Goal: Use online tool/utility: Utilize a website feature to perform a specific function

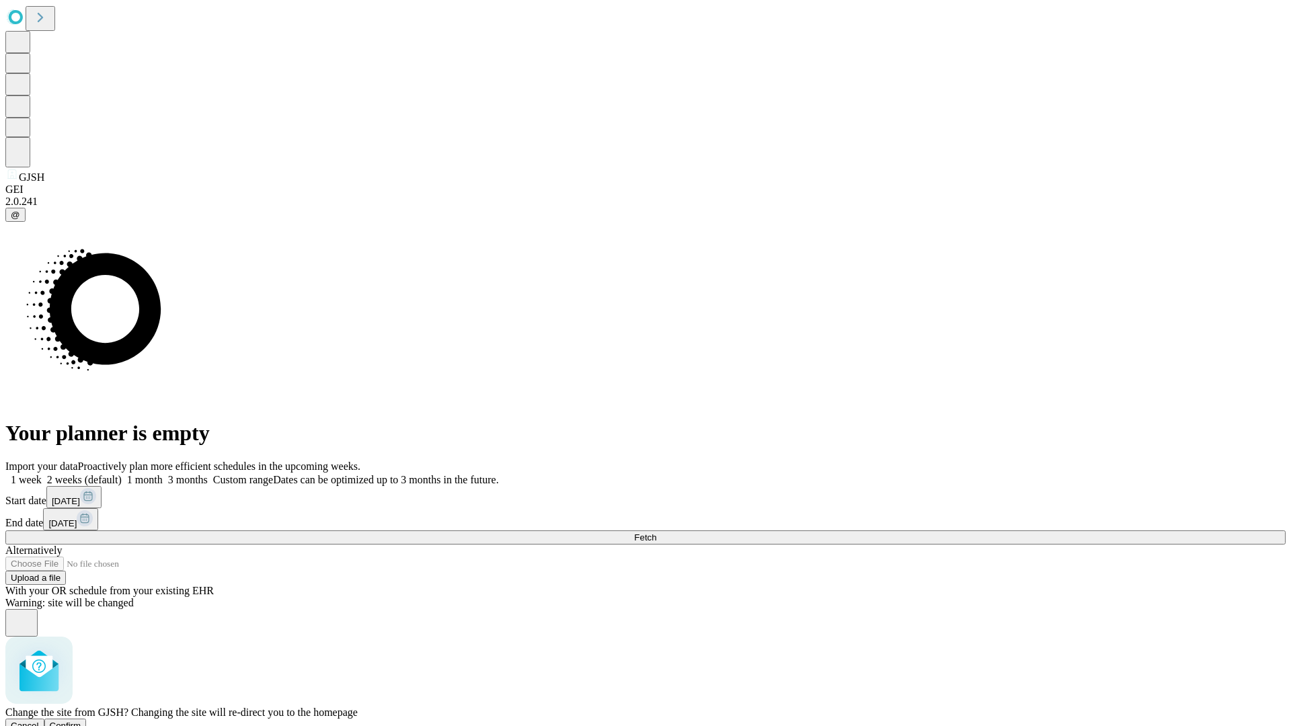
click at [81, 721] on span "Confirm" at bounding box center [66, 726] width 32 height 10
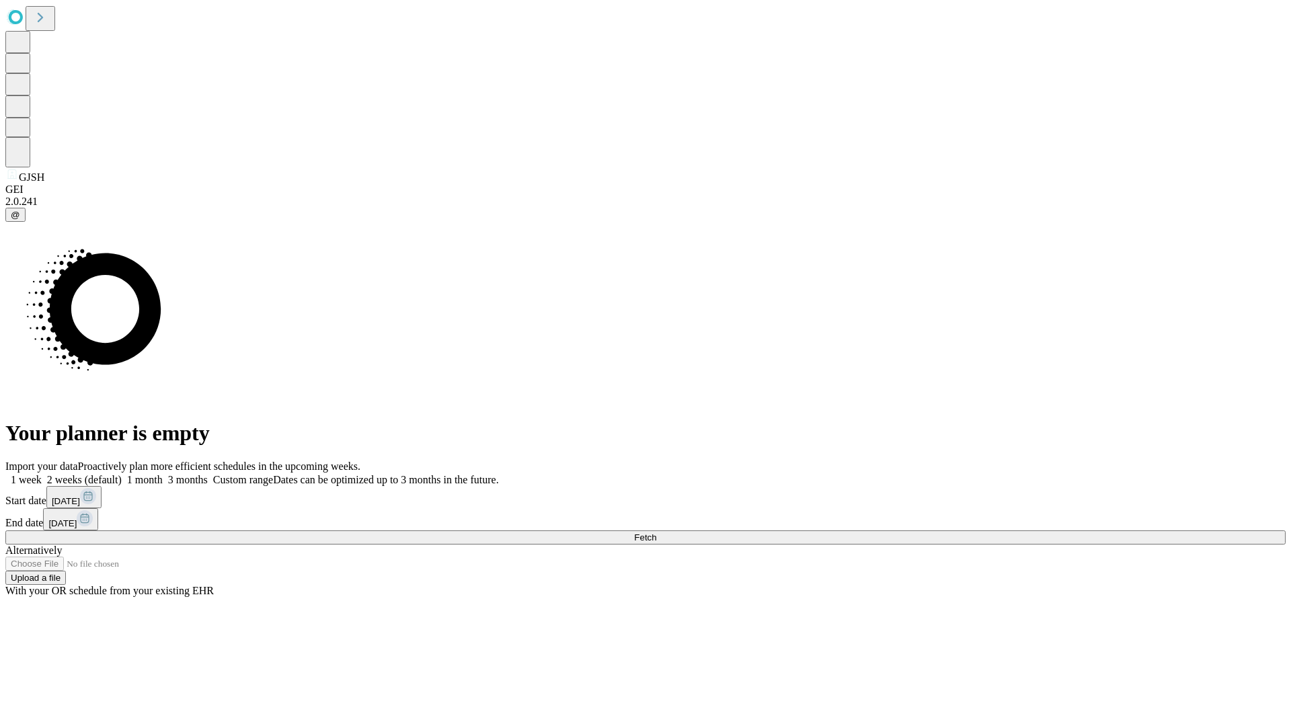
click at [122, 474] on label "2 weeks (default)" at bounding box center [82, 479] width 80 height 11
click at [656, 532] on span "Fetch" at bounding box center [645, 537] width 22 height 10
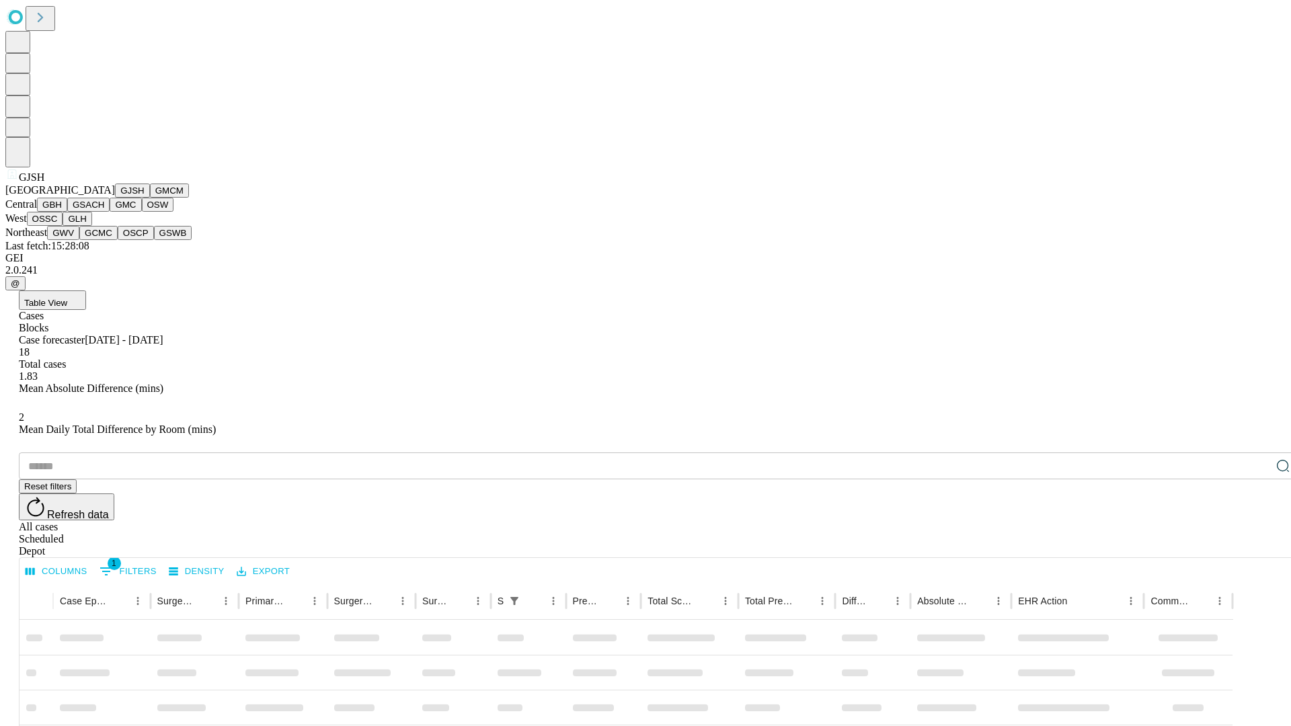
click at [150, 198] on button "GMCM" at bounding box center [169, 191] width 39 height 14
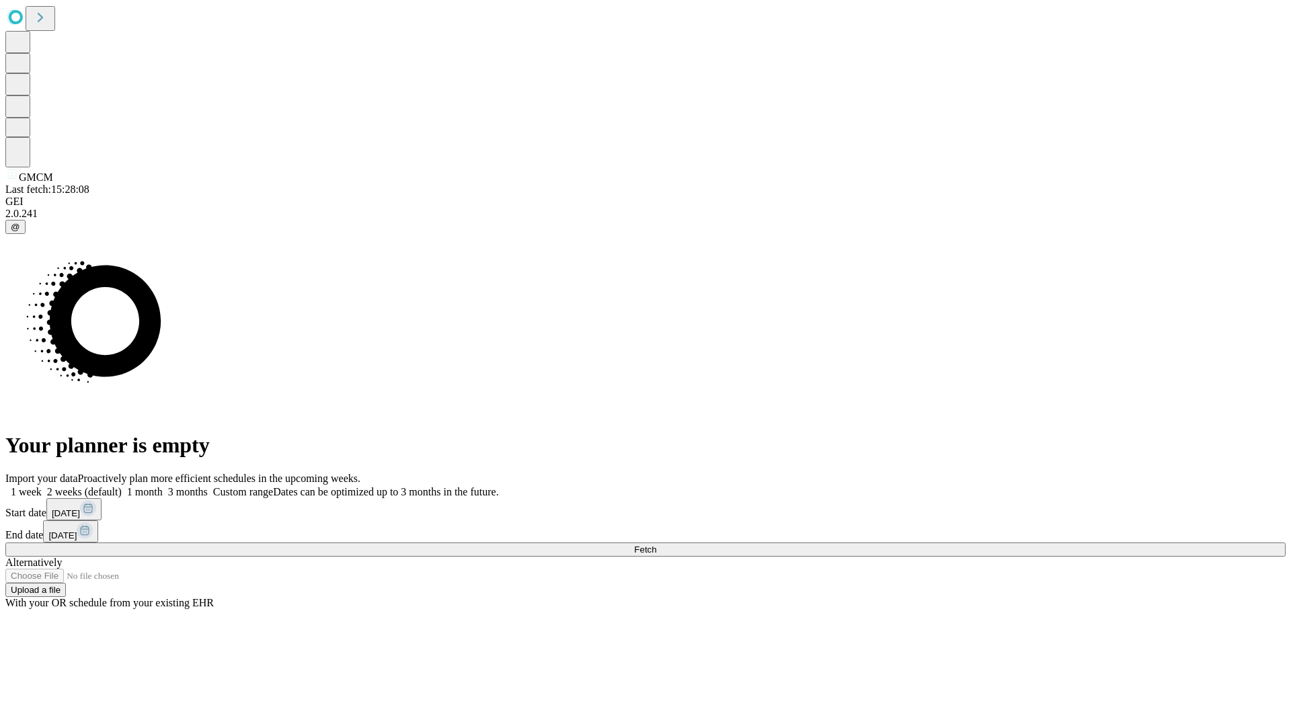
click at [122, 486] on label "2 weeks (default)" at bounding box center [82, 491] width 80 height 11
click at [656, 545] on span "Fetch" at bounding box center [645, 550] width 22 height 10
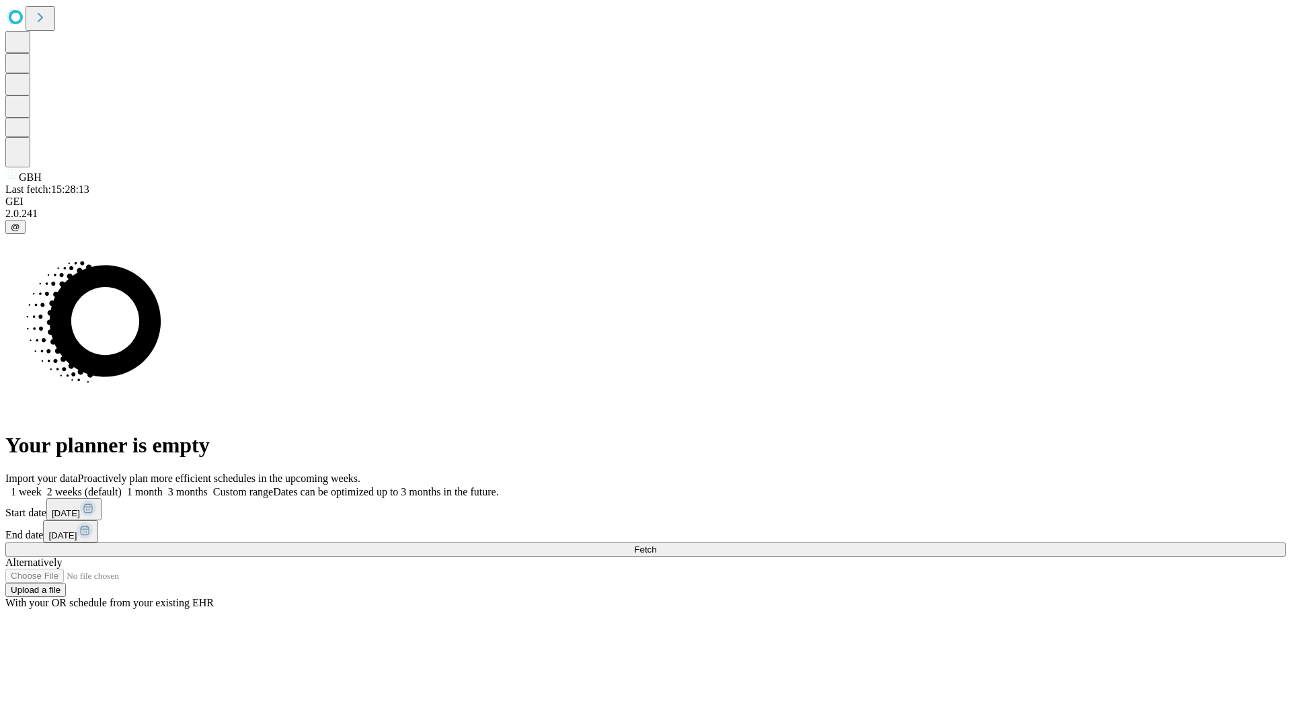
click at [122, 486] on label "2 weeks (default)" at bounding box center [82, 491] width 80 height 11
click at [656, 545] on span "Fetch" at bounding box center [645, 550] width 22 height 10
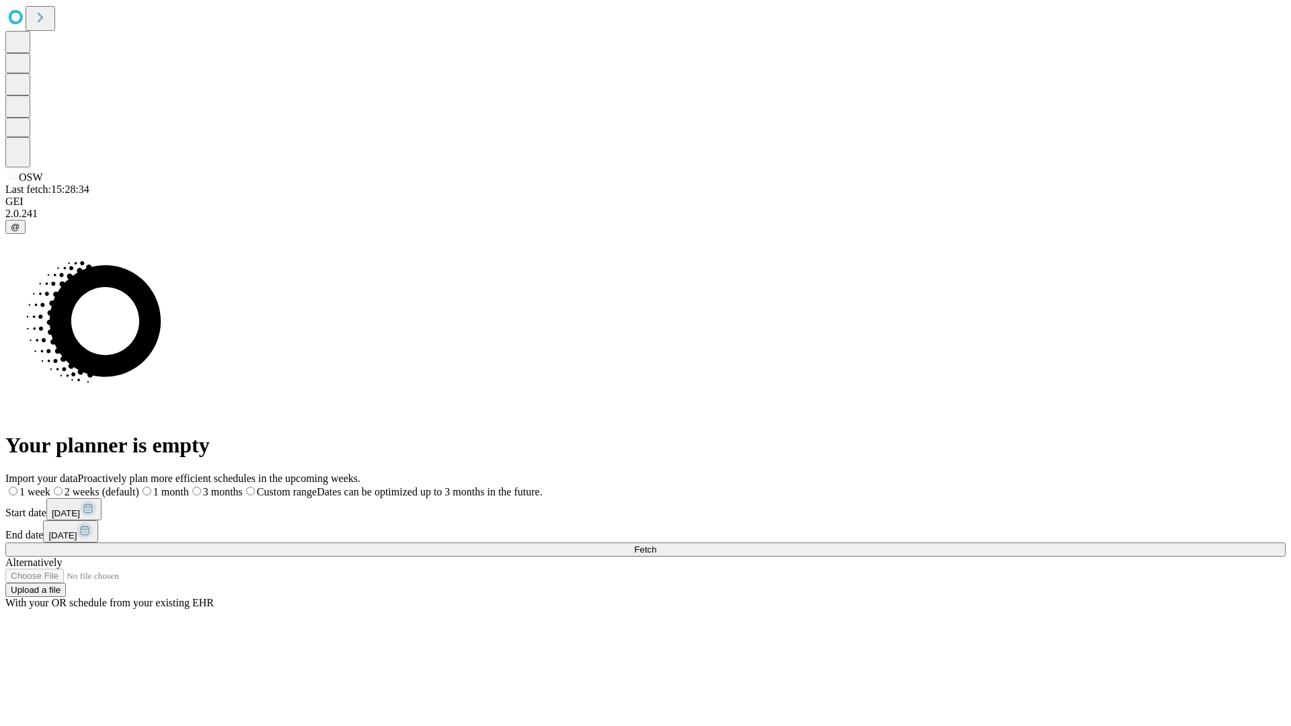
click at [139, 486] on label "2 weeks (default)" at bounding box center [94, 491] width 89 height 11
click at [656, 545] on span "Fetch" at bounding box center [645, 550] width 22 height 10
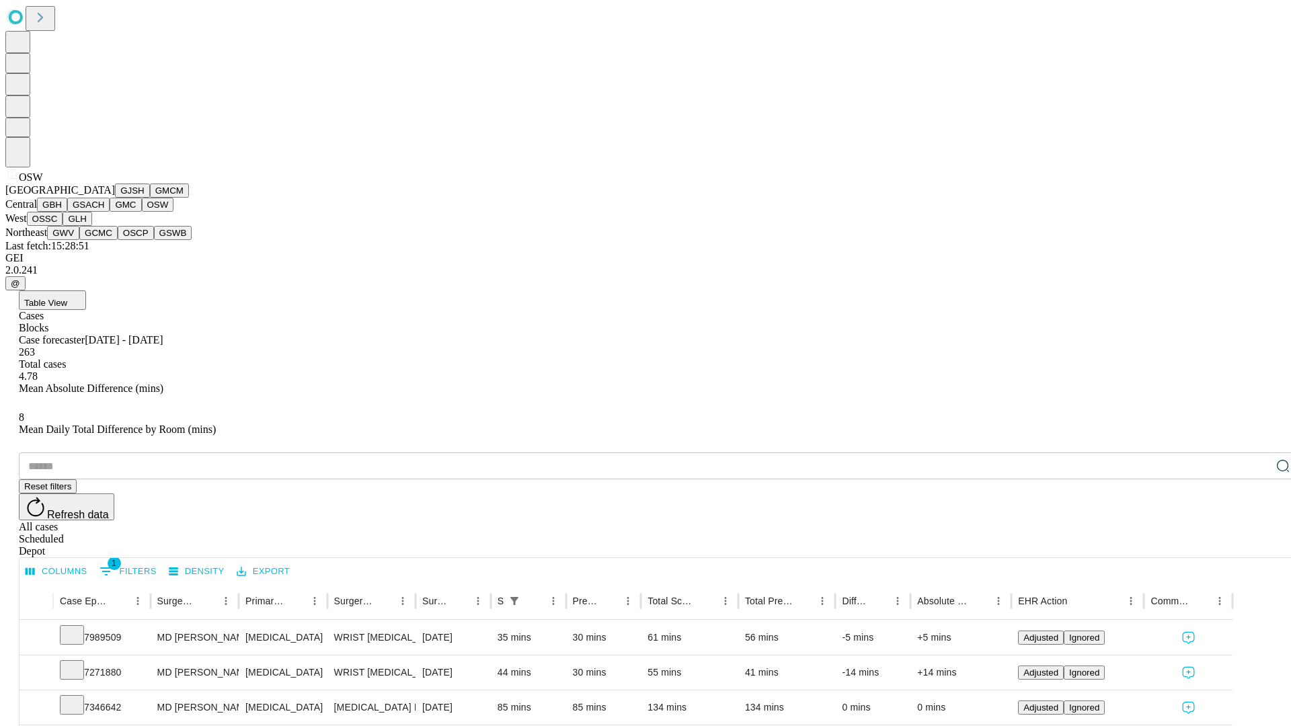
click at [63, 226] on button "OSSC" at bounding box center [45, 219] width 36 height 14
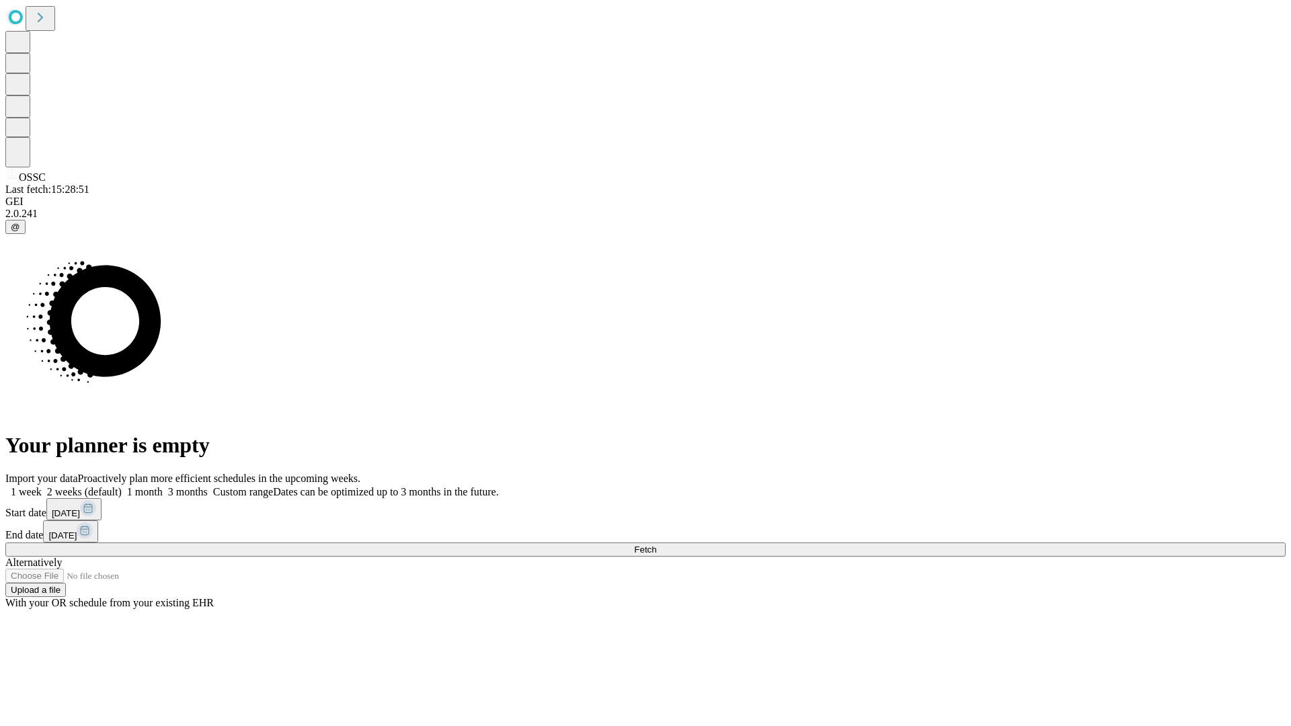
click at [122, 486] on label "2 weeks (default)" at bounding box center [82, 491] width 80 height 11
click at [656, 545] on span "Fetch" at bounding box center [645, 550] width 22 height 10
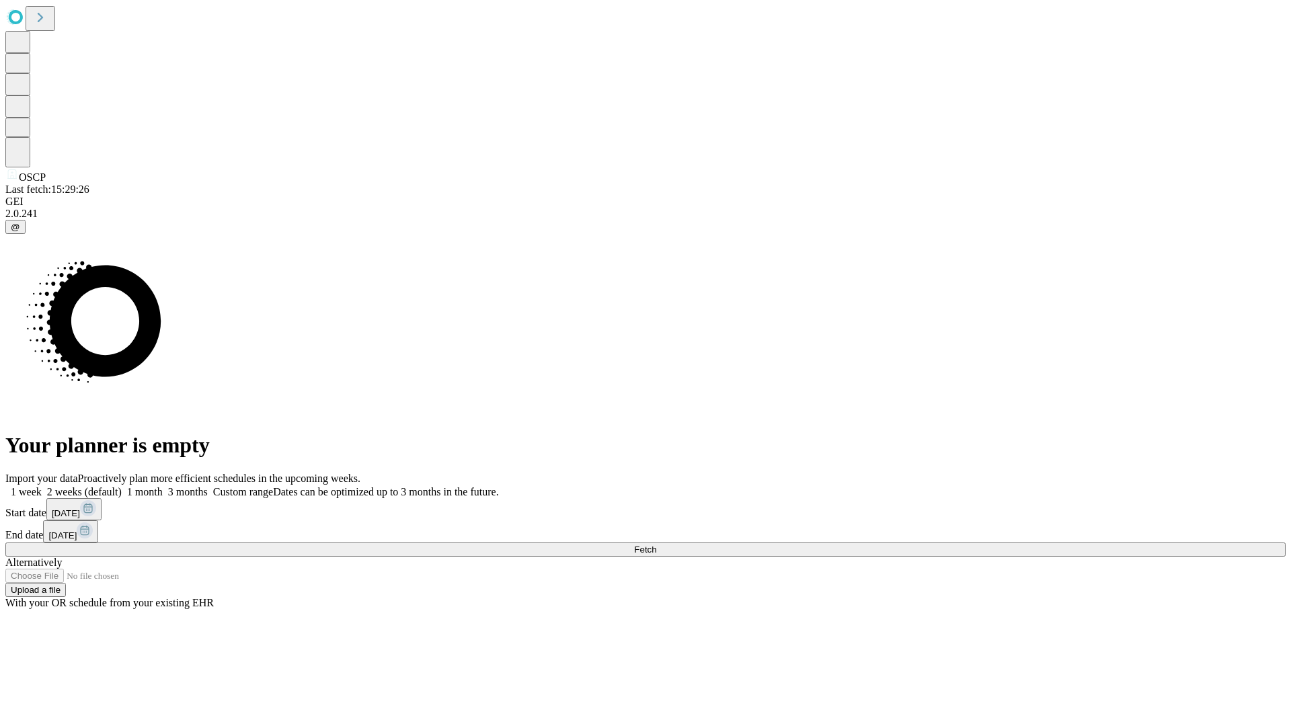
click at [122, 486] on label "2 weeks (default)" at bounding box center [82, 491] width 80 height 11
click at [656, 545] on span "Fetch" at bounding box center [645, 550] width 22 height 10
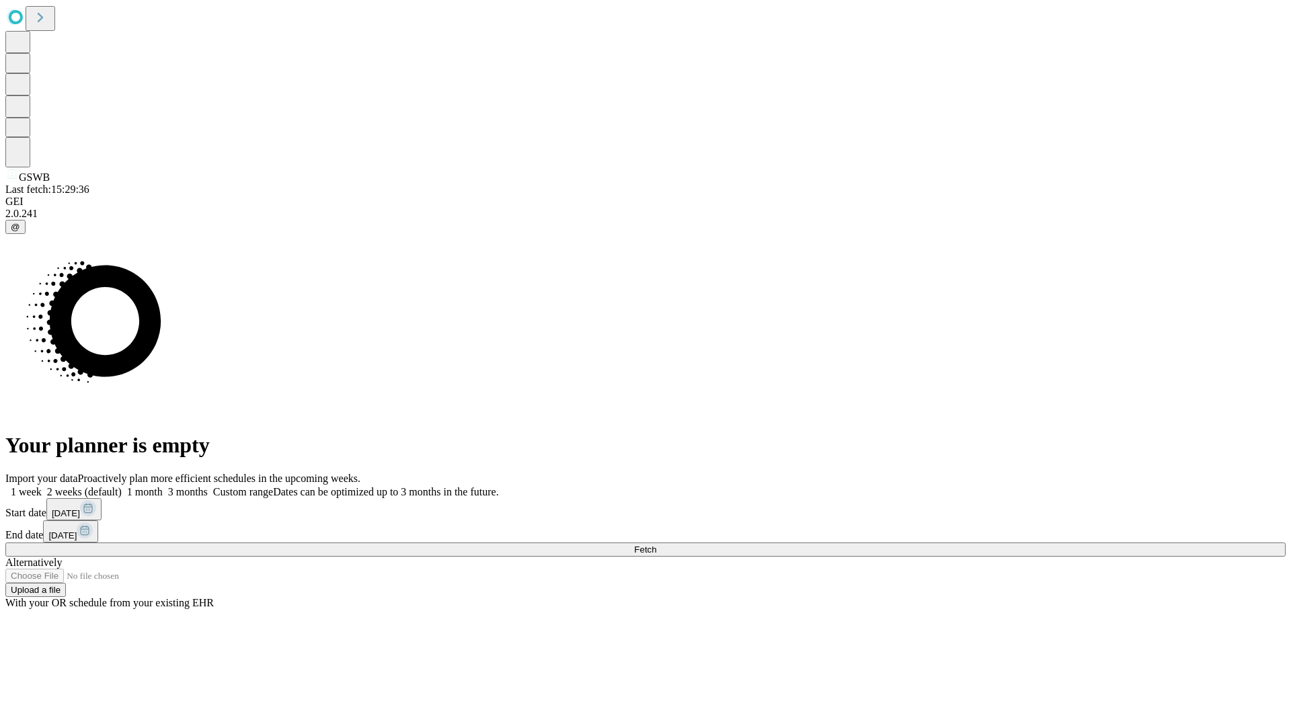
click at [122, 486] on label "2 weeks (default)" at bounding box center [82, 491] width 80 height 11
click at [656, 545] on span "Fetch" at bounding box center [645, 550] width 22 height 10
